Goal: Task Accomplishment & Management: Manage account settings

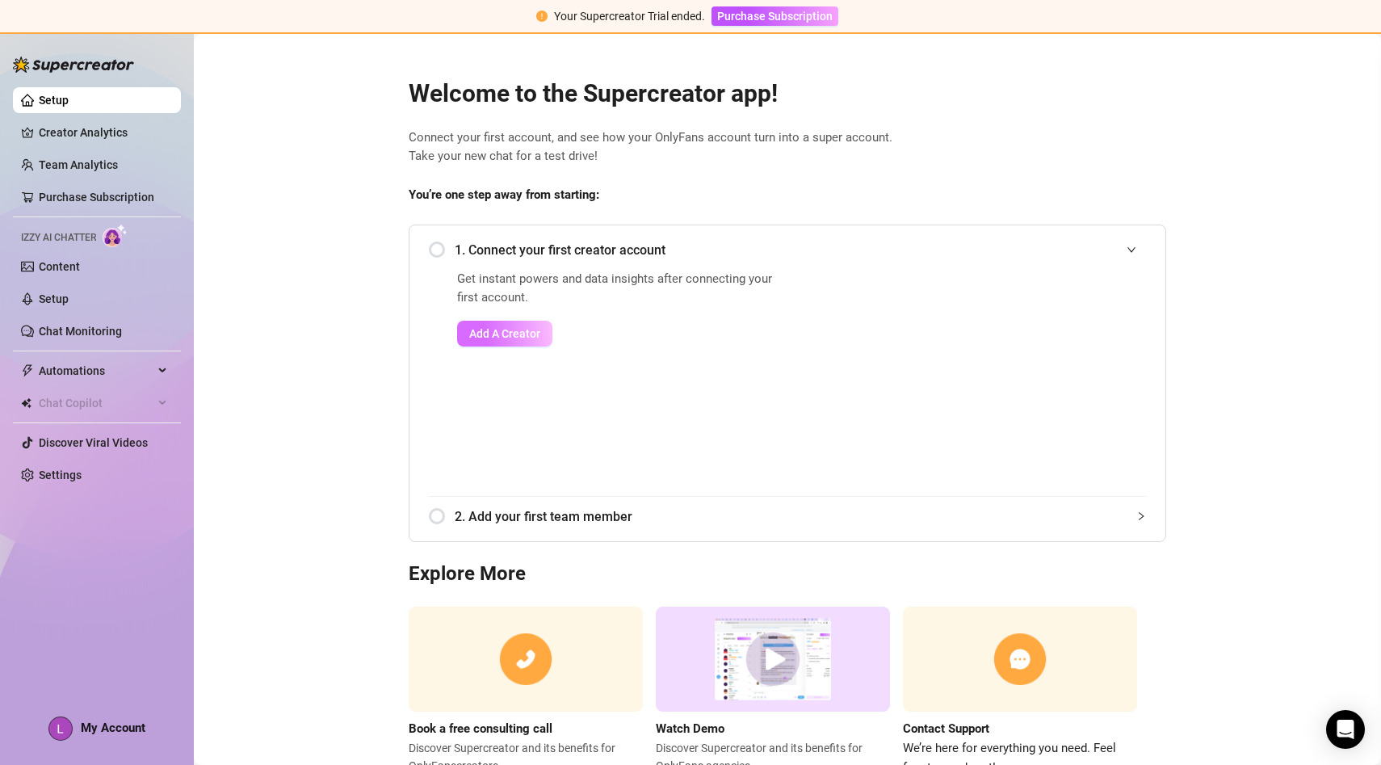
click at [471, 329] on span "Add A Creator" at bounding box center [504, 333] width 71 height 13
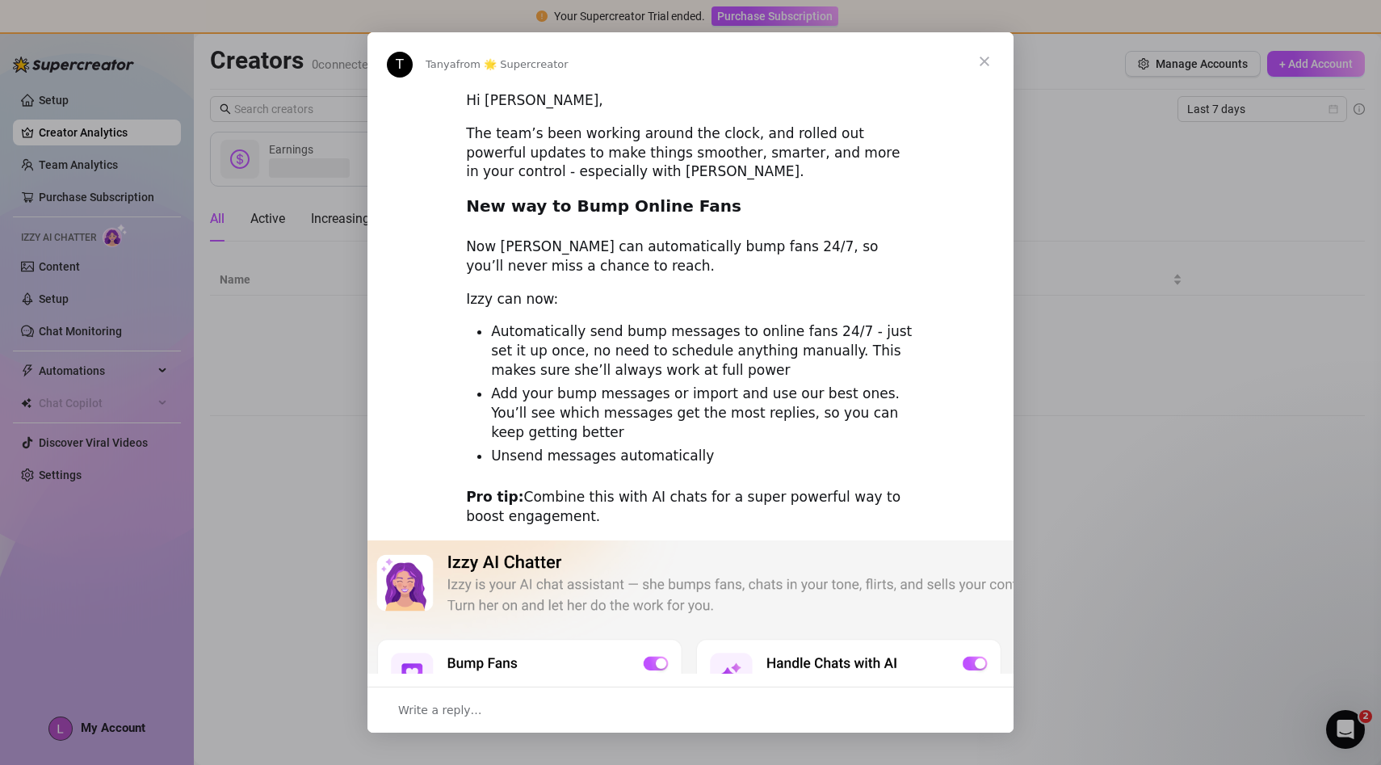
click at [991, 63] on span "Close" at bounding box center [984, 61] width 58 height 58
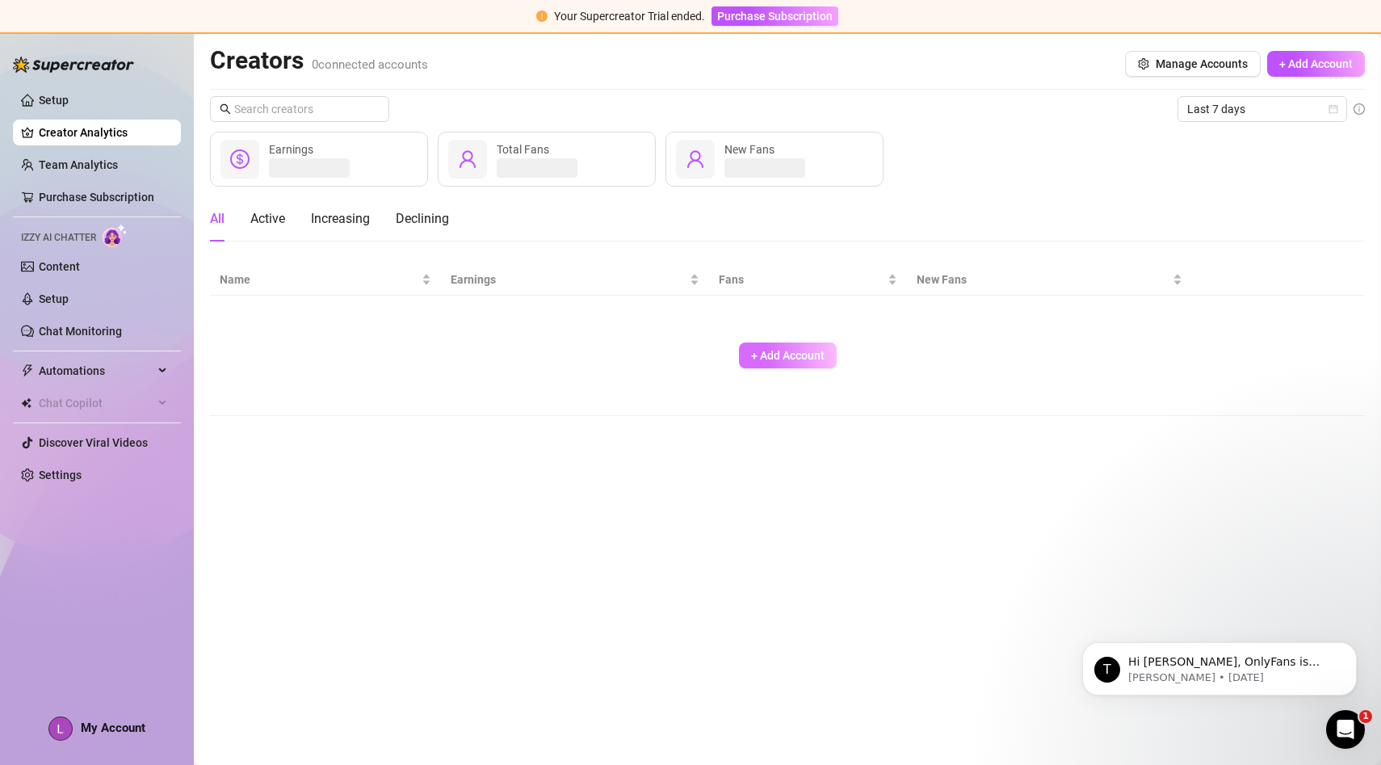
click at [819, 355] on span "+ Add Account" at bounding box center [787, 355] width 73 height 13
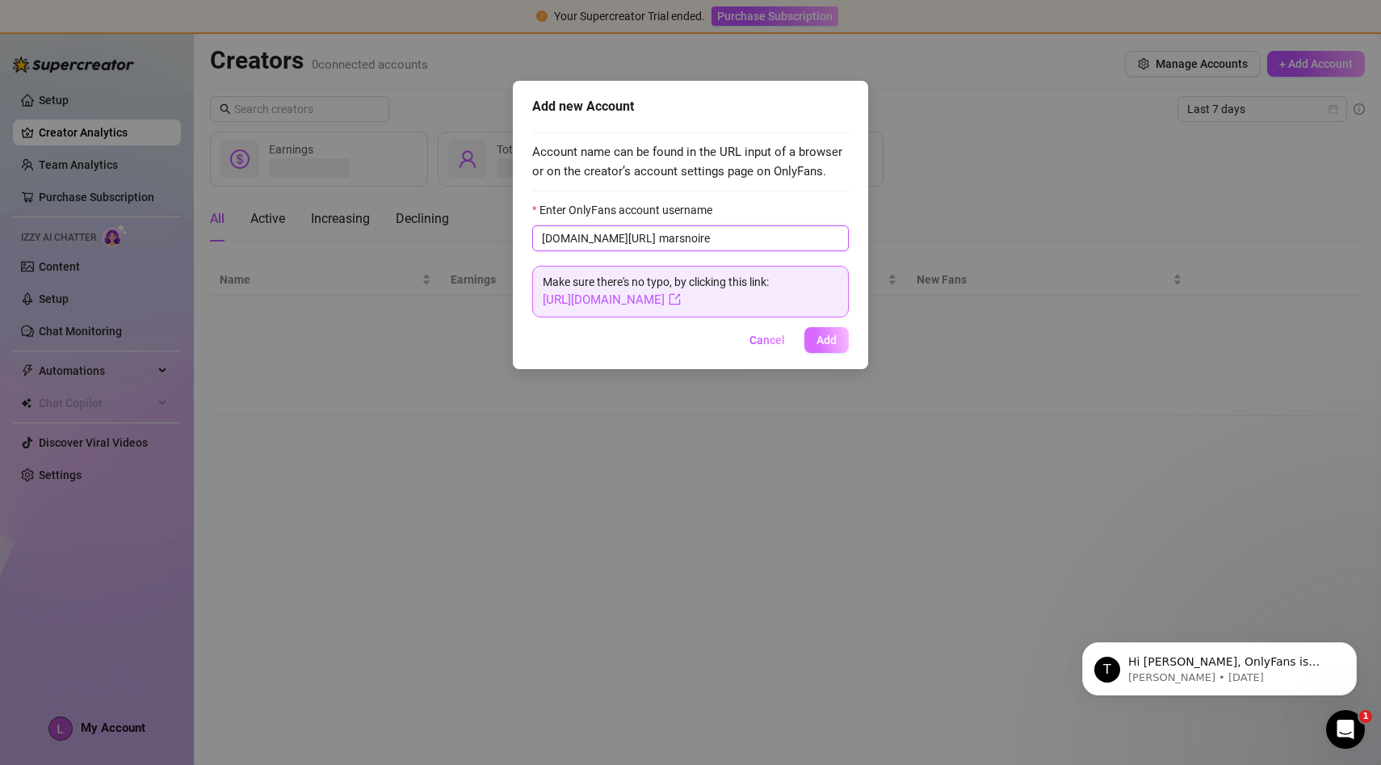
type input "marsnoire"
click at [823, 342] on span "Add" at bounding box center [826, 340] width 20 height 13
click at [815, 343] on button "Add" at bounding box center [826, 340] width 44 height 26
click at [1155, 680] on p "[PERSON_NAME] • [DATE]" at bounding box center [1232, 677] width 208 height 15
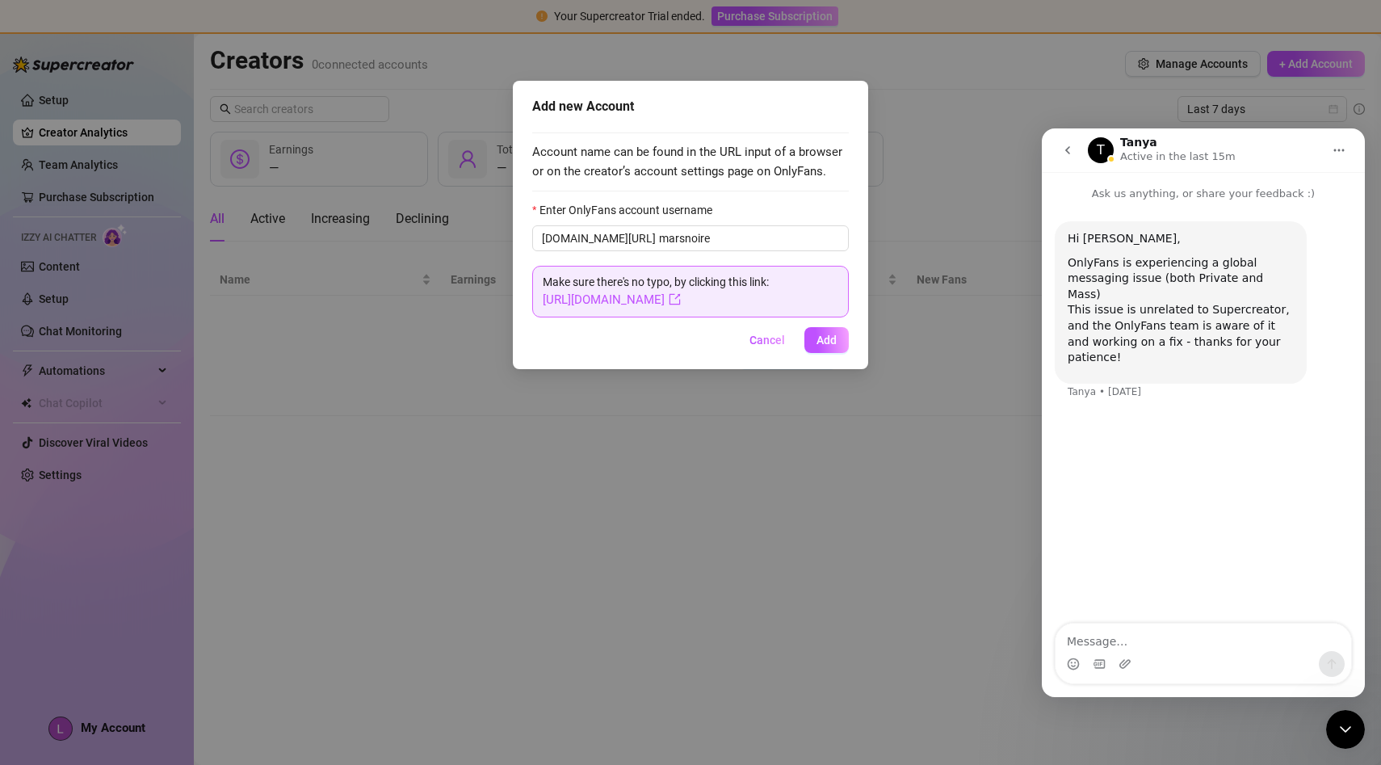
click at [803, 336] on div "Cancel Add" at bounding box center [690, 340] width 317 height 26
click at [824, 340] on span "Add" at bounding box center [826, 340] width 20 height 13
